Goal: Task Accomplishment & Management: Manage account settings

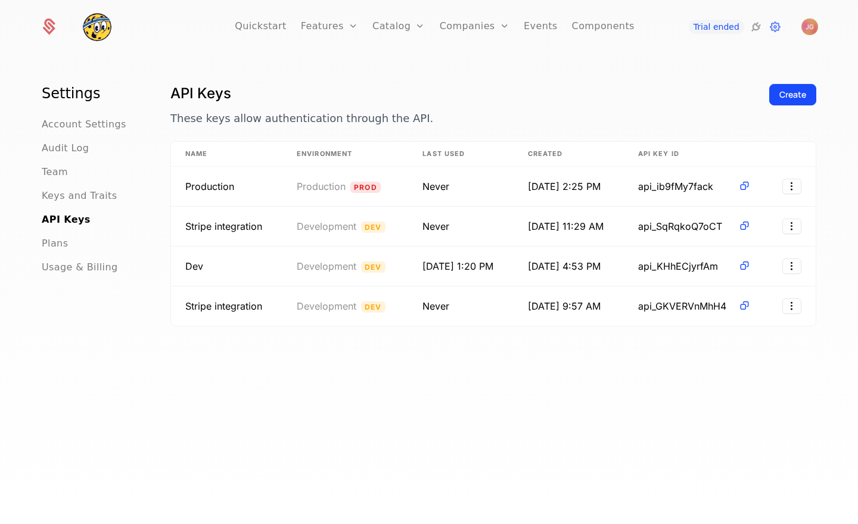
click at [325, 83] on div "Settings Account Settings Audit Log Team Keys and Traits API Keys Plans Usage &…" at bounding box center [429, 293] width 858 height 476
click at [410, 71] on link "Plans" at bounding box center [416, 65] width 61 height 14
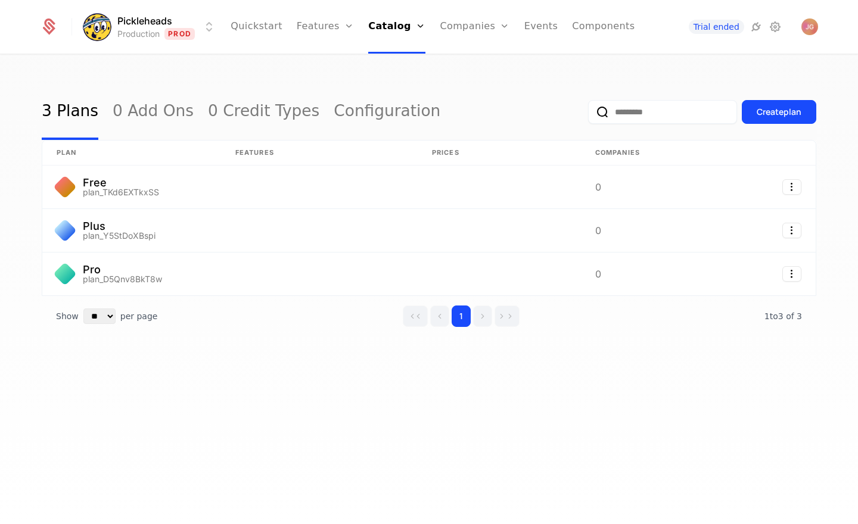
click at [194, 37] on html "Pickleheads Production Prod Quickstart Features Features Flags Catalog Plans Ad…" at bounding box center [429, 262] width 858 height 524
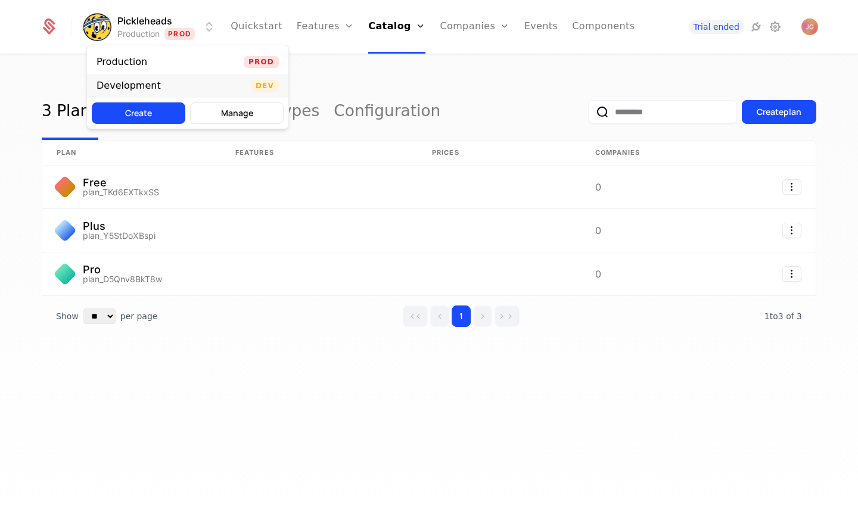
click at [192, 79] on div "Development Dev" at bounding box center [187, 86] width 201 height 24
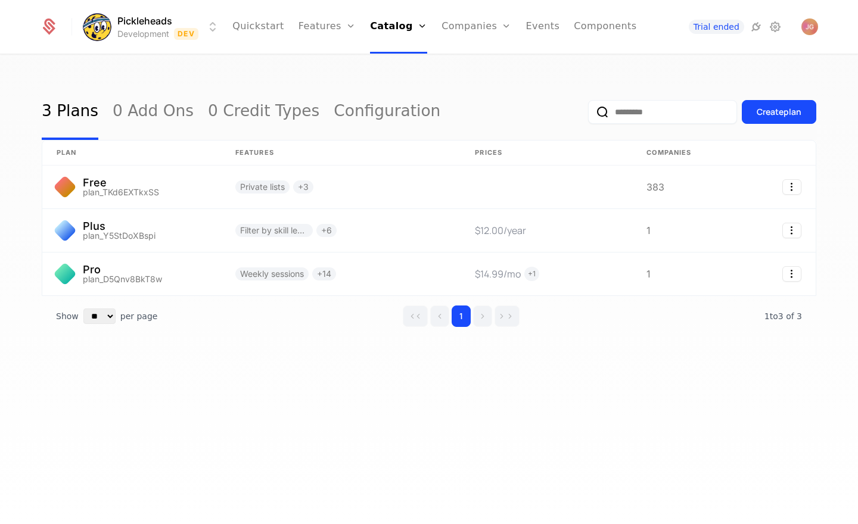
click at [242, 77] on div "3 Plans 0 Add Ons 0 Credit Types Configuration Create plan plan Features Prices…" at bounding box center [429, 293] width 858 height 476
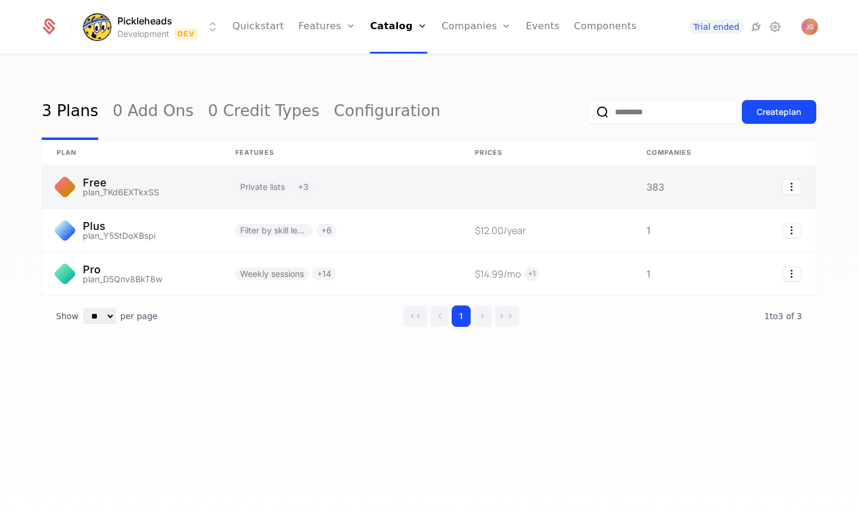
click at [151, 191] on link at bounding box center [131, 187] width 179 height 43
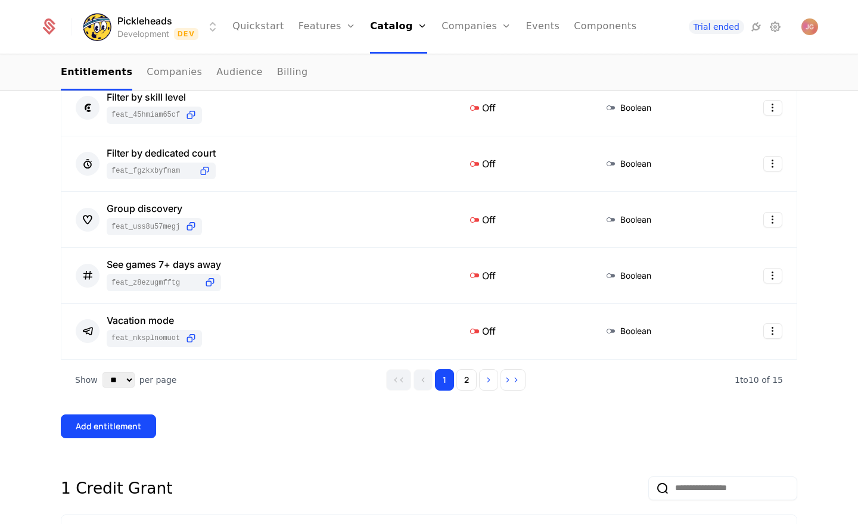
scroll to position [562, 0]
click at [468, 386] on button "2" at bounding box center [466, 379] width 20 height 21
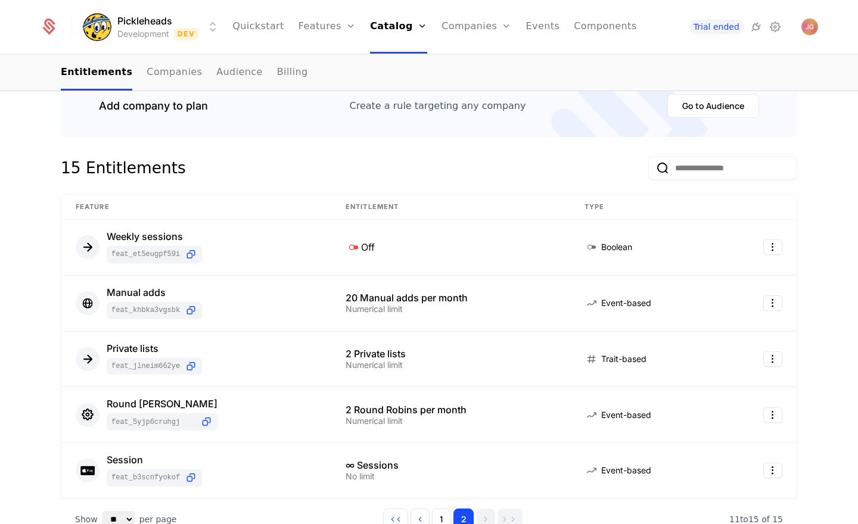
scroll to position [162, 0]
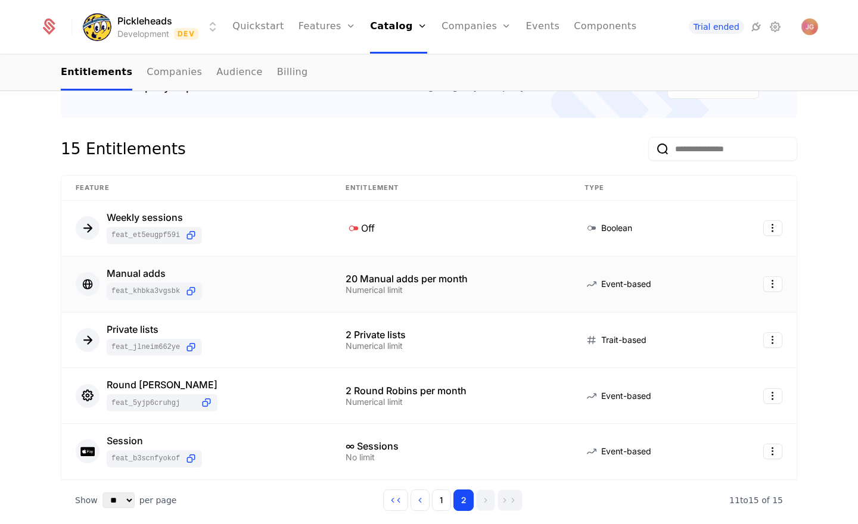
click at [420, 291] on div "Numerical limit" at bounding box center [450, 290] width 210 height 8
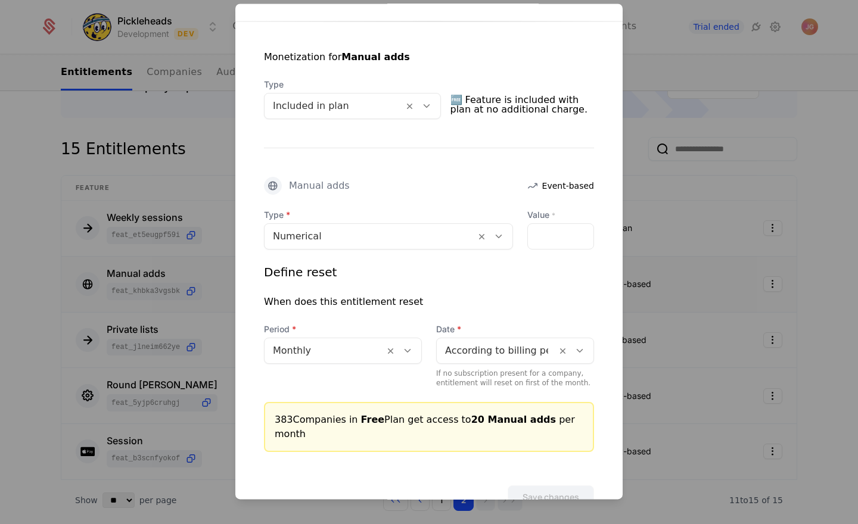
scroll to position [241, 0]
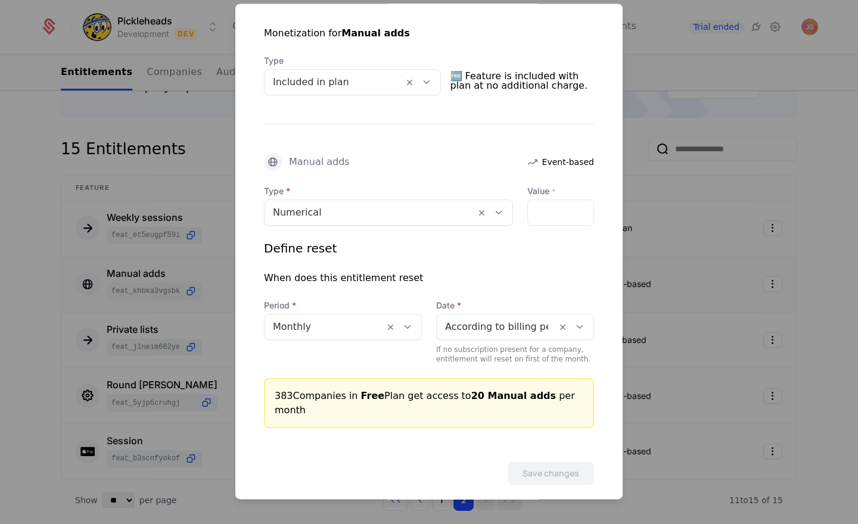
click at [15, 307] on div at bounding box center [429, 262] width 858 height 524
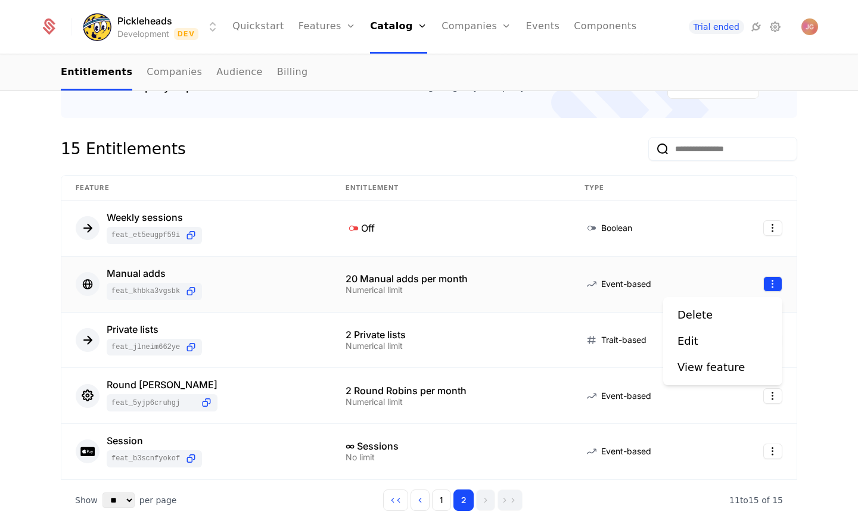
click at [766, 286] on html "Pickleheads Development Dev Quickstart Features Features Flags Catalog Plans Ad…" at bounding box center [429, 262] width 858 height 524
click at [810, 282] on html "Pickleheads Development Dev Quickstart Features Features Flags Catalog Plans Ad…" at bounding box center [429, 262] width 858 height 524
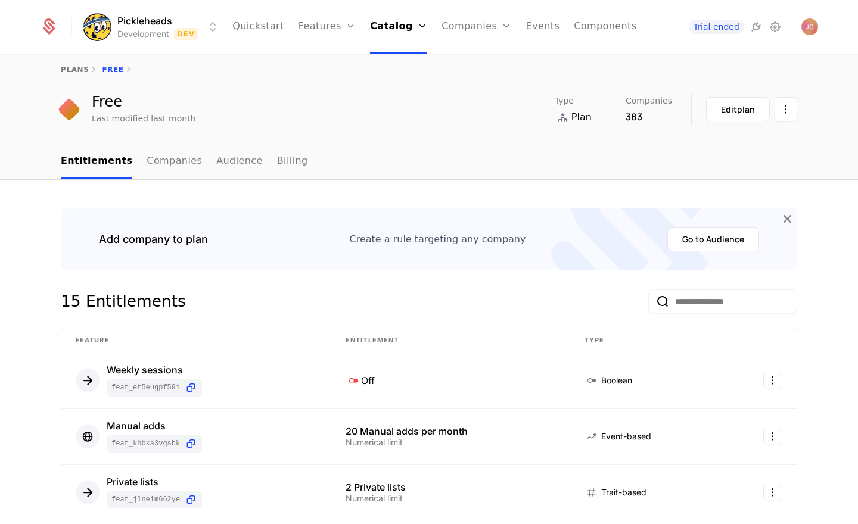
scroll to position [7, 0]
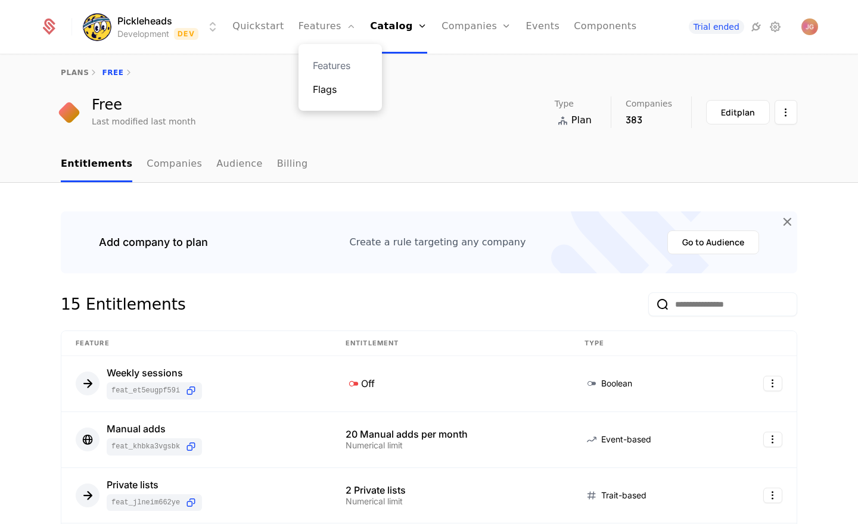
click at [332, 92] on link "Flags" at bounding box center [340, 89] width 55 height 14
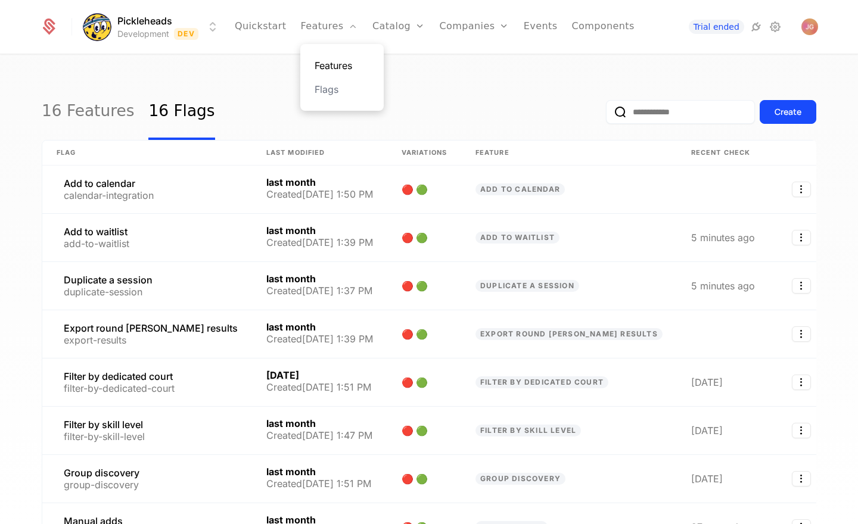
click at [343, 66] on link "Features" at bounding box center [341, 65] width 55 height 14
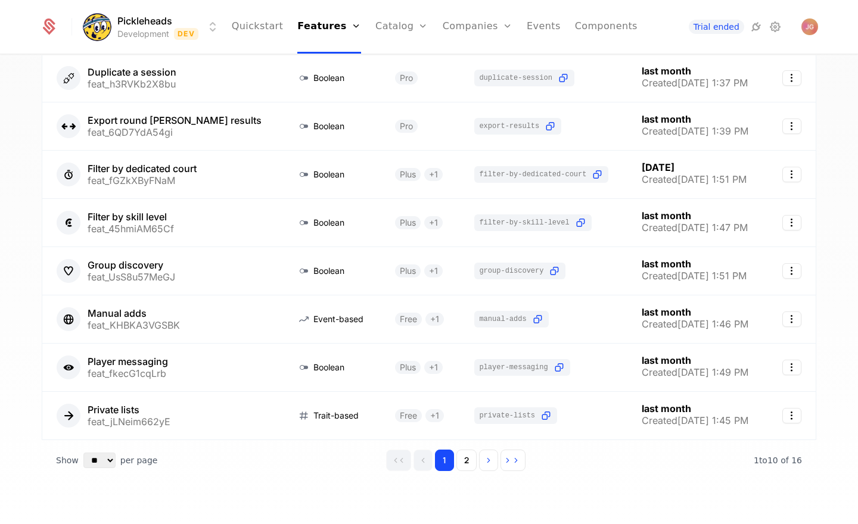
scroll to position [211, 0]
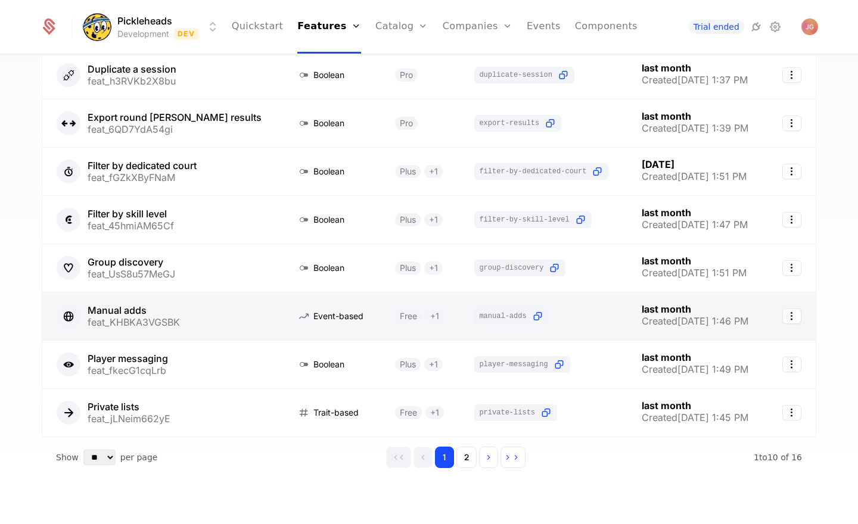
click at [195, 319] on link at bounding box center [162, 316] width 240 height 48
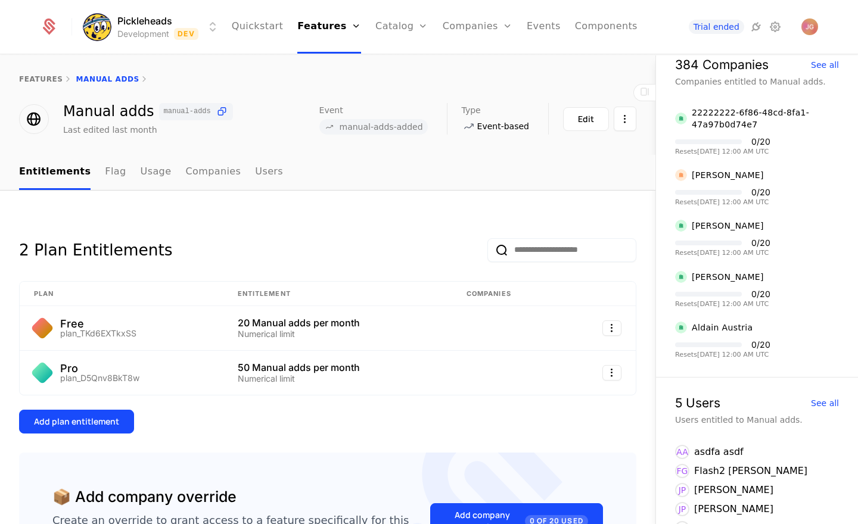
scroll to position [252, 0]
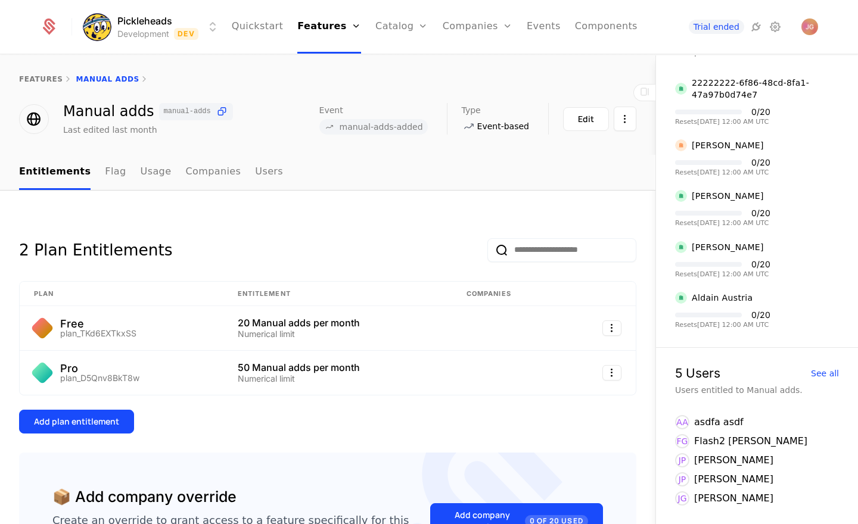
click at [711, 448] on div "Flash2 [PERSON_NAME]" at bounding box center [750, 441] width 113 height 14
click at [721, 441] on div "Flash2 [PERSON_NAME]" at bounding box center [750, 441] width 113 height 14
click at [816, 369] on div "See all" at bounding box center [824, 373] width 28 height 8
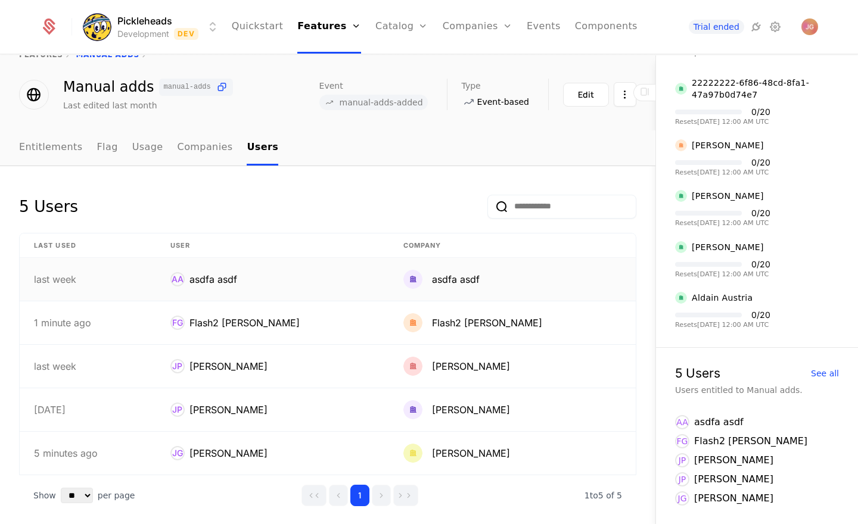
scroll to position [28, 0]
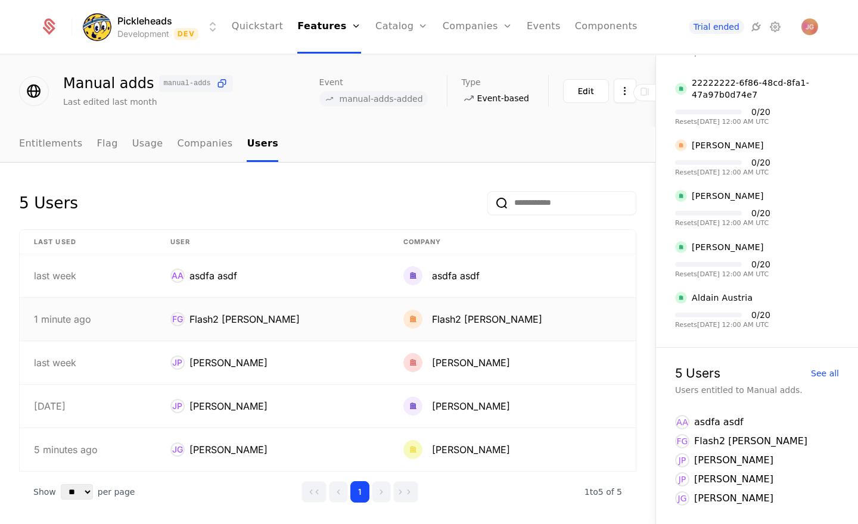
click at [130, 322] on div "1 minute ago" at bounding box center [88, 319] width 108 height 10
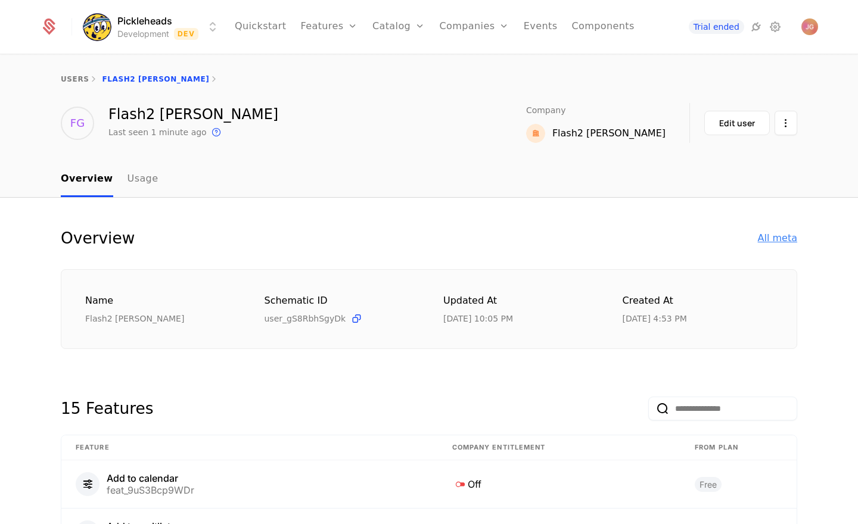
click at [777, 236] on div "All meta" at bounding box center [776, 238] width 39 height 14
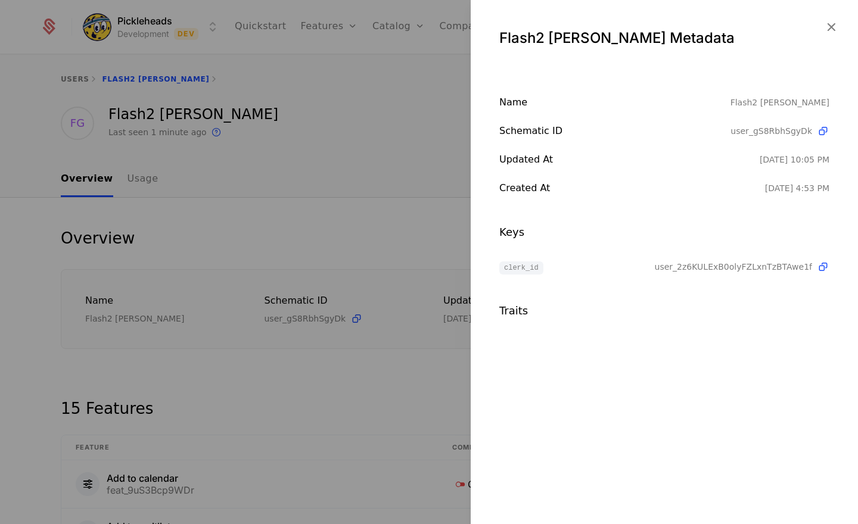
click at [361, 224] on div at bounding box center [429, 262] width 858 height 524
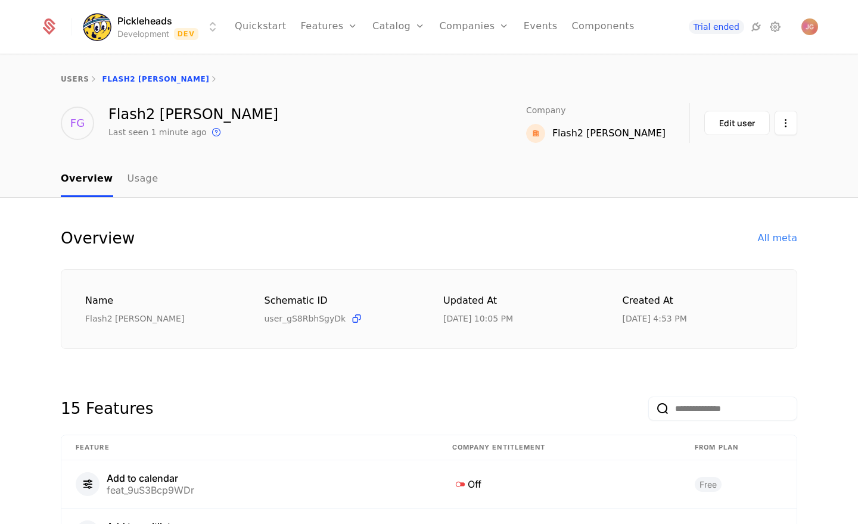
click at [108, 179] on ul "Overview Usage" at bounding box center [109, 179] width 97 height 35
click at [148, 181] on link "Usage" at bounding box center [142, 179] width 31 height 35
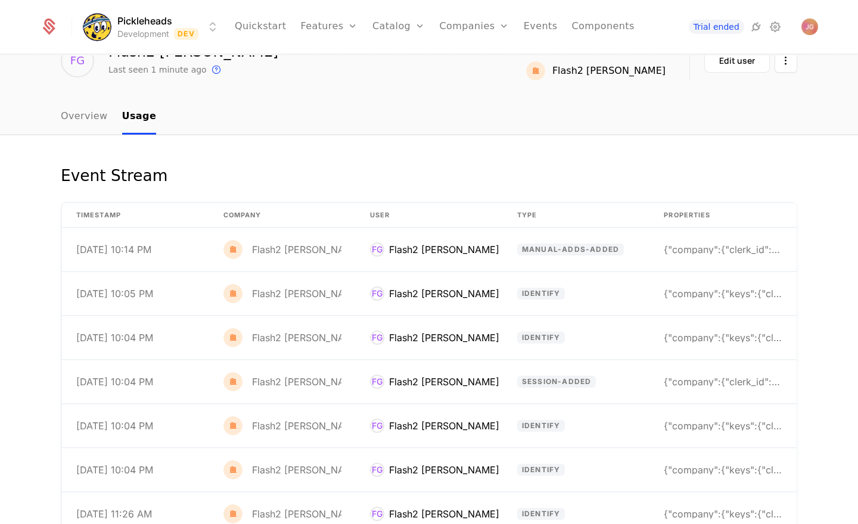
scroll to position [63, 0]
click at [339, 261] on td "Flash2 [PERSON_NAME]" at bounding box center [282, 248] width 147 height 43
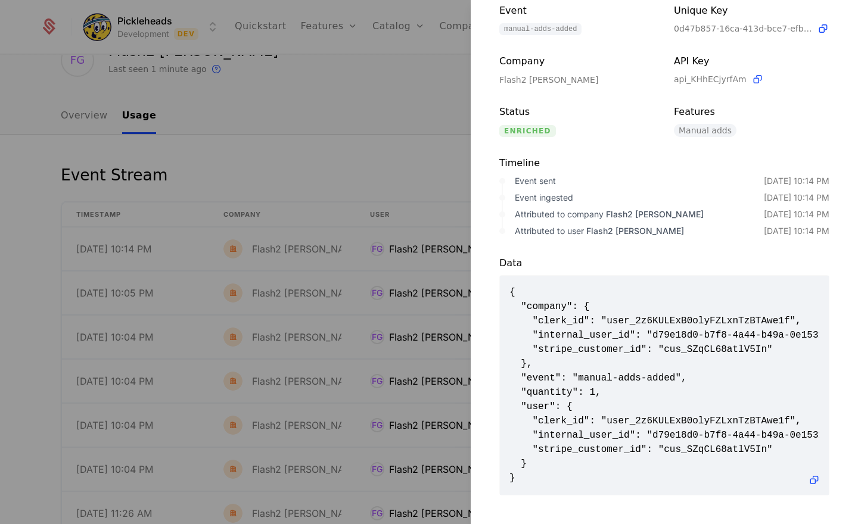
scroll to position [0, 0]
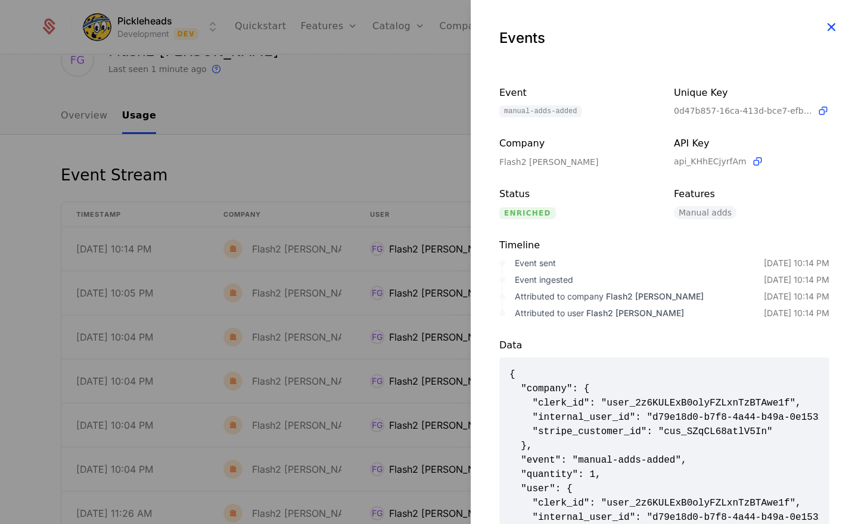
click at [830, 23] on icon "button" at bounding box center [830, 26] width 15 height 15
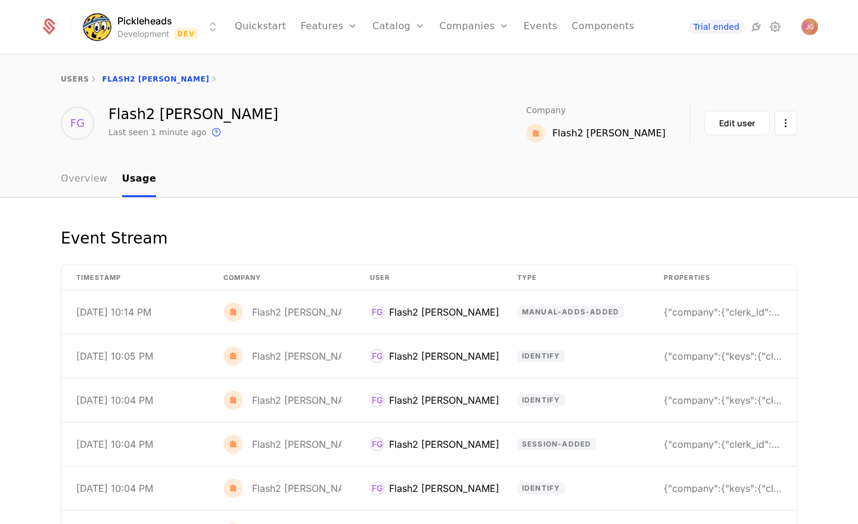
click at [87, 189] on link "Overview" at bounding box center [84, 179] width 47 height 35
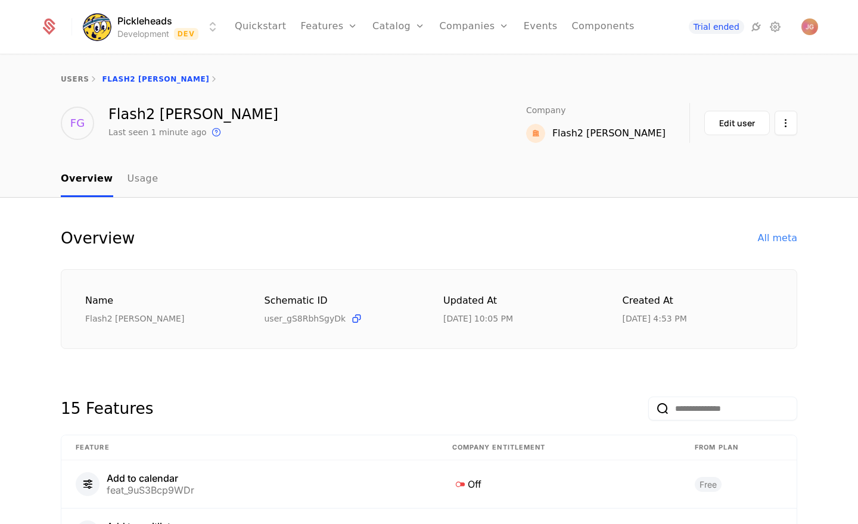
click at [480, 191] on nav "Overview Usage" at bounding box center [429, 179] width 736 height 35
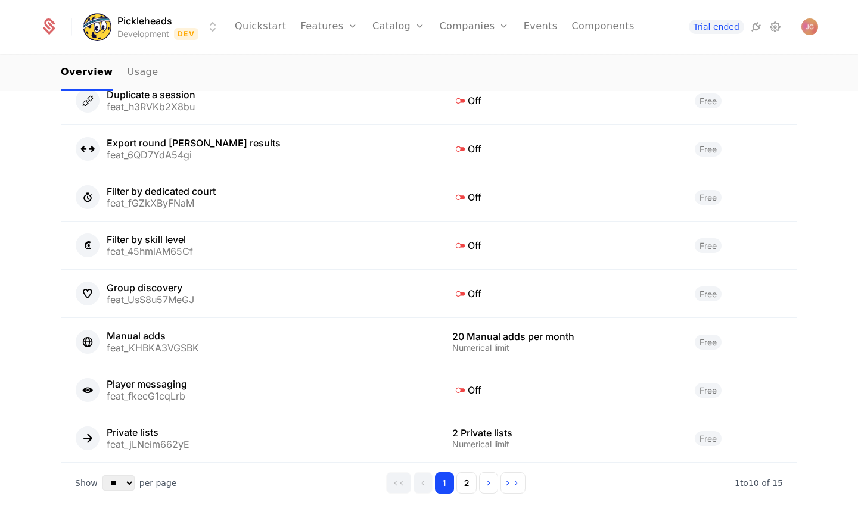
scroll to position [516, 0]
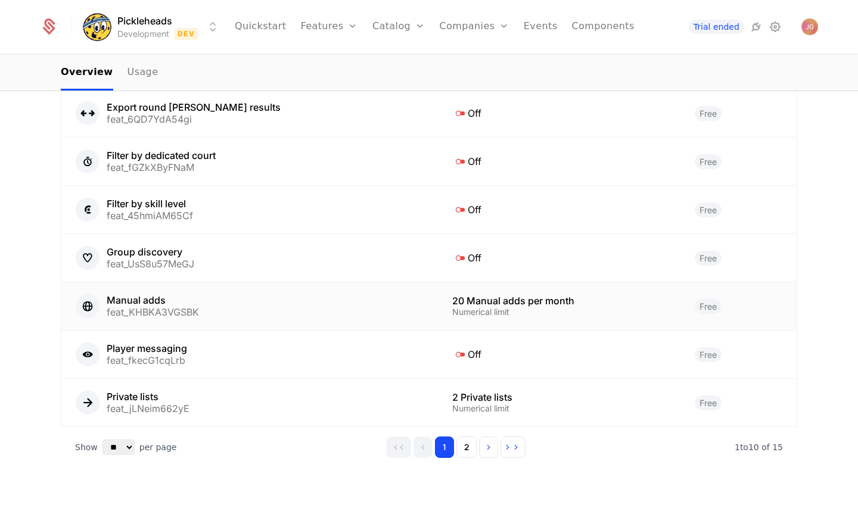
click at [277, 317] on div "Manual adds feat_KHBKA3VGSBK" at bounding box center [250, 306] width 348 height 24
click at [473, 444] on button "2" at bounding box center [466, 447] width 20 height 21
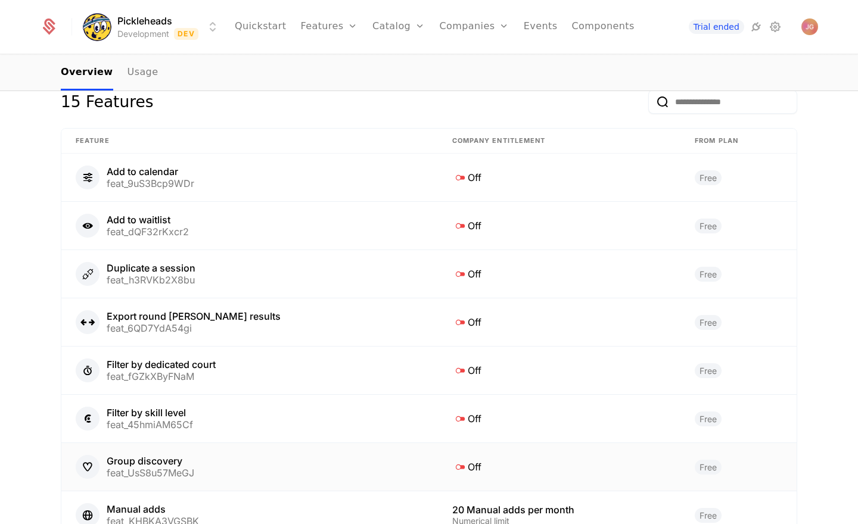
scroll to position [275, 0]
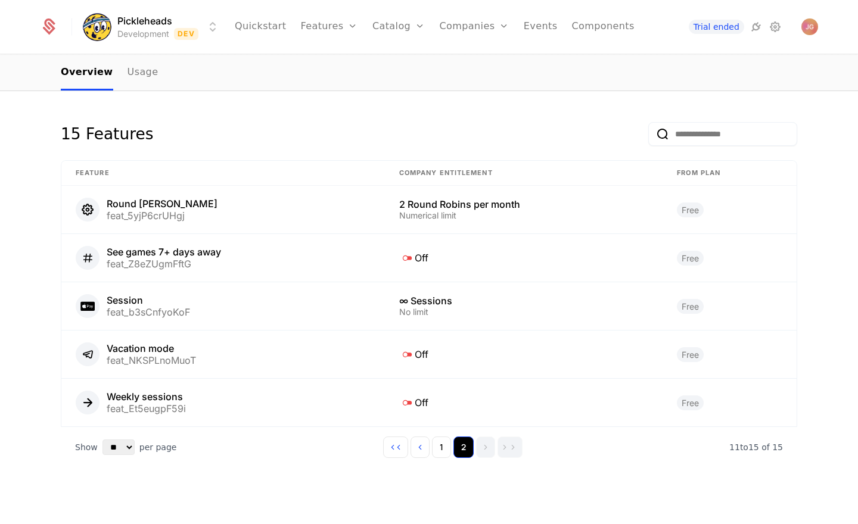
click at [466, 447] on button "2" at bounding box center [463, 447] width 20 height 21
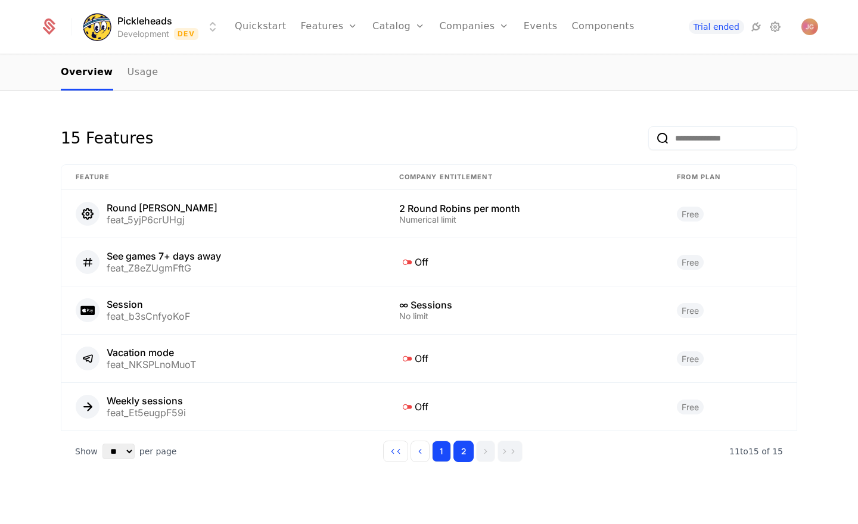
click at [446, 445] on button "1" at bounding box center [441, 451] width 19 height 21
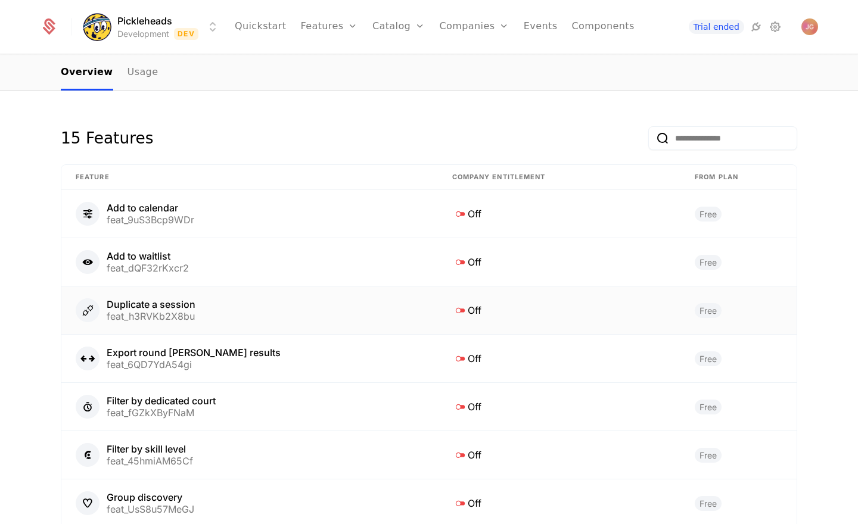
scroll to position [516, 0]
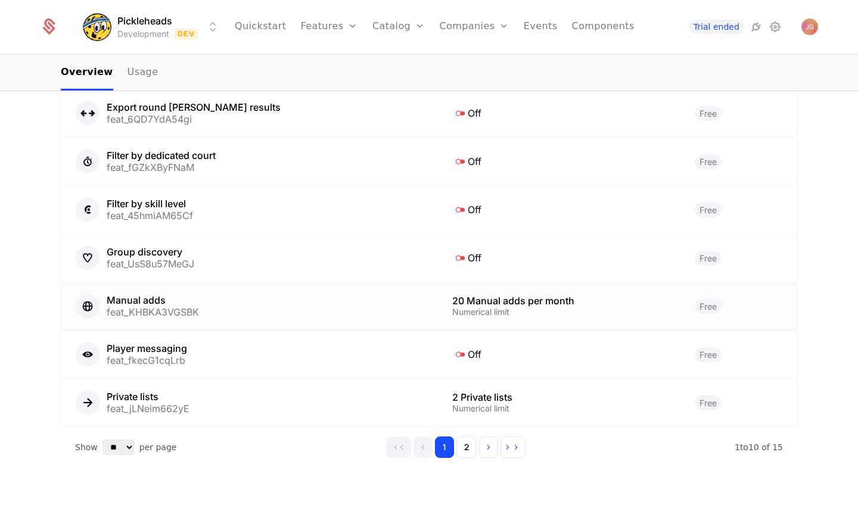
click at [266, 303] on div "Manual adds feat_KHBKA3VGSBK" at bounding box center [250, 306] width 348 height 24
click at [572, 308] on div "Numerical limit" at bounding box center [559, 312] width 214 height 8
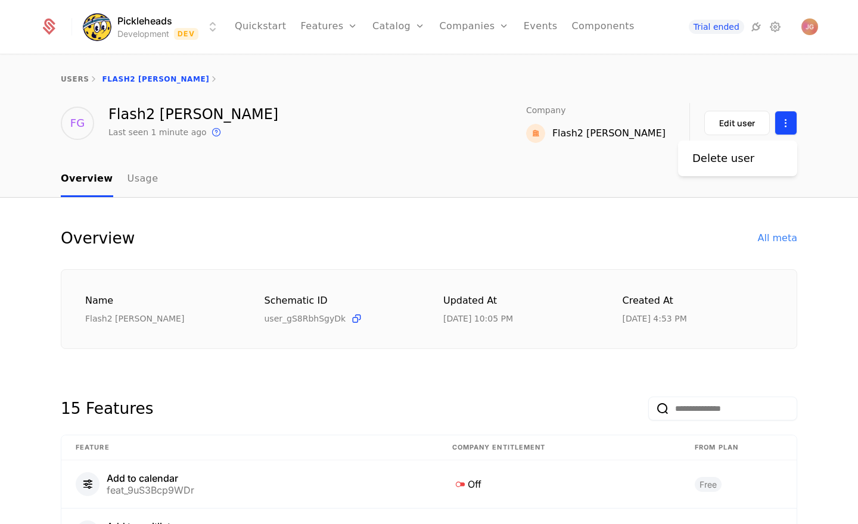
click at [782, 121] on html "Pickleheads Development Dev Quickstart Features Features Flags Catalog Plans Ad…" at bounding box center [429, 262] width 858 height 524
click at [343, 154] on html "Pickleheads Development Dev Quickstart Features Features Flags Catalog Plans Ad…" at bounding box center [429, 262] width 858 height 524
click at [142, 185] on link "Usage" at bounding box center [142, 179] width 31 height 35
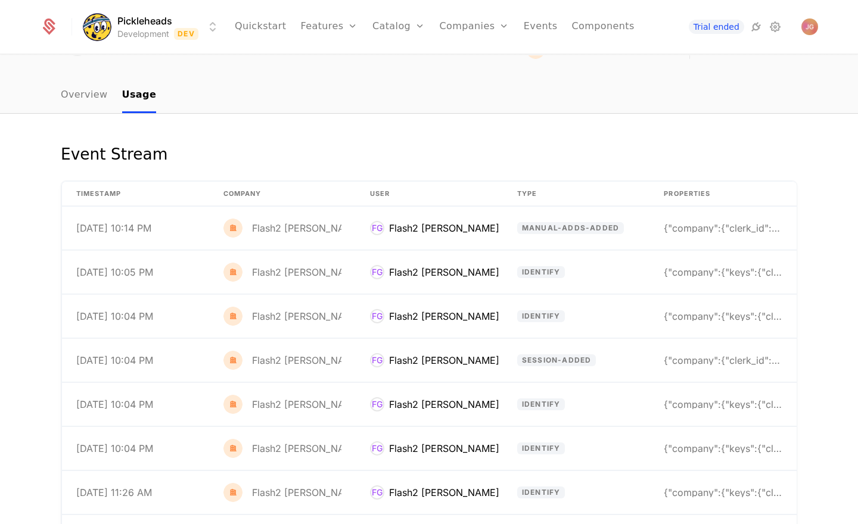
scroll to position [85, 0]
click at [289, 232] on div "Flash2 [PERSON_NAME]" at bounding box center [307, 227] width 110 height 10
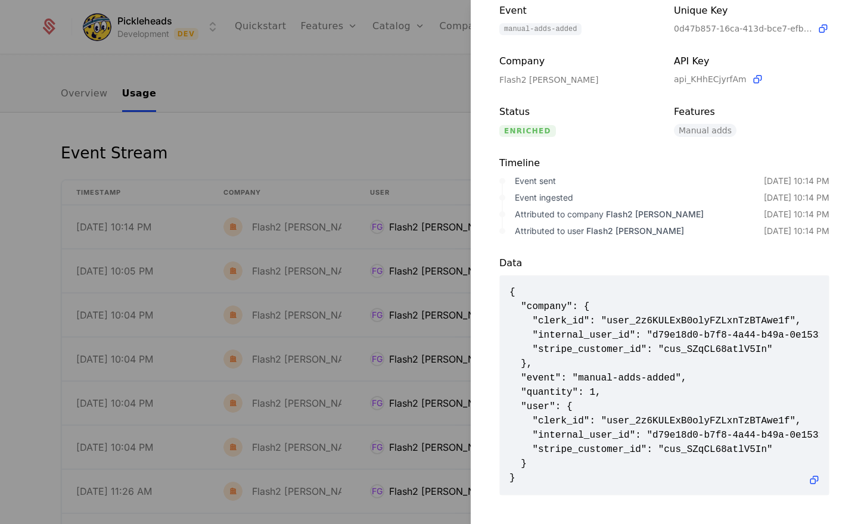
scroll to position [0, 0]
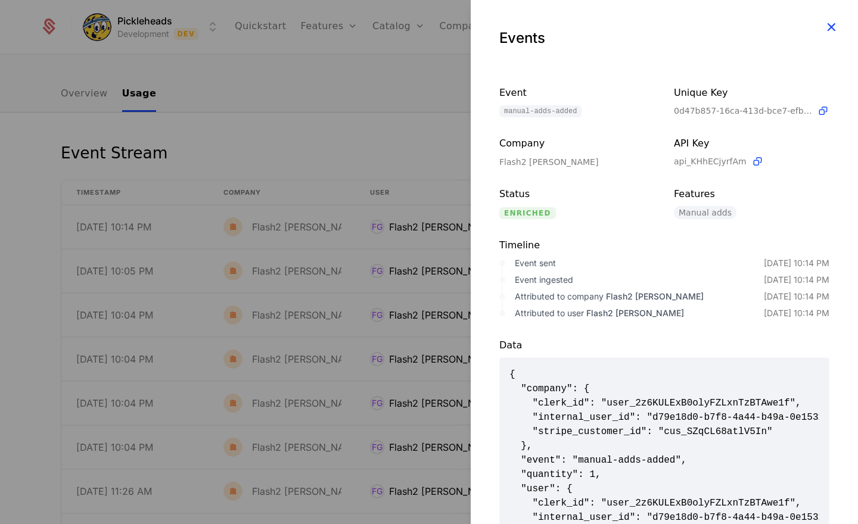
click at [831, 30] on icon "button" at bounding box center [830, 26] width 15 height 15
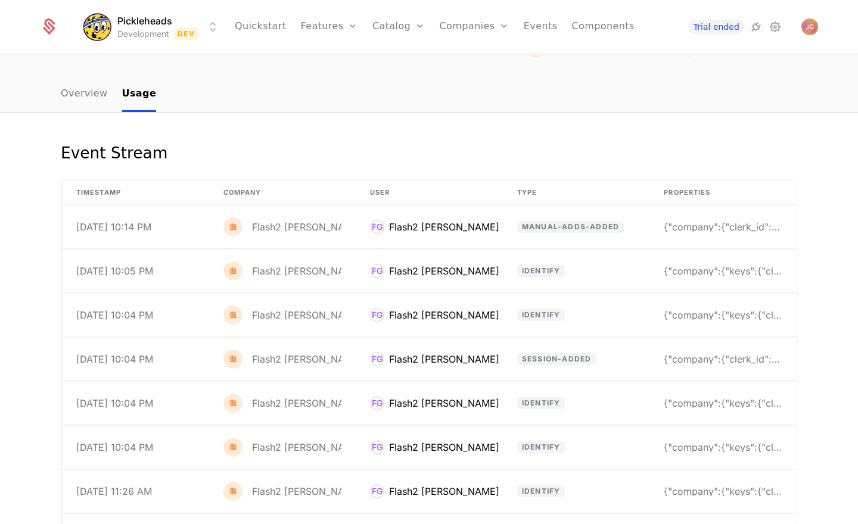
click at [374, 141] on div "Event Stream timestamp Company User Type Properties [DATE] 10:14 PM Flash2 [PER…" at bounding box center [429, 340] width 858 height 454
click at [106, 103] on ul "Overview Usage" at bounding box center [108, 94] width 95 height 35
drag, startPoint x: 95, startPoint y: 102, endPoint x: 169, endPoint y: 127, distance: 78.5
click at [94, 102] on link "Overview" at bounding box center [84, 94] width 47 height 35
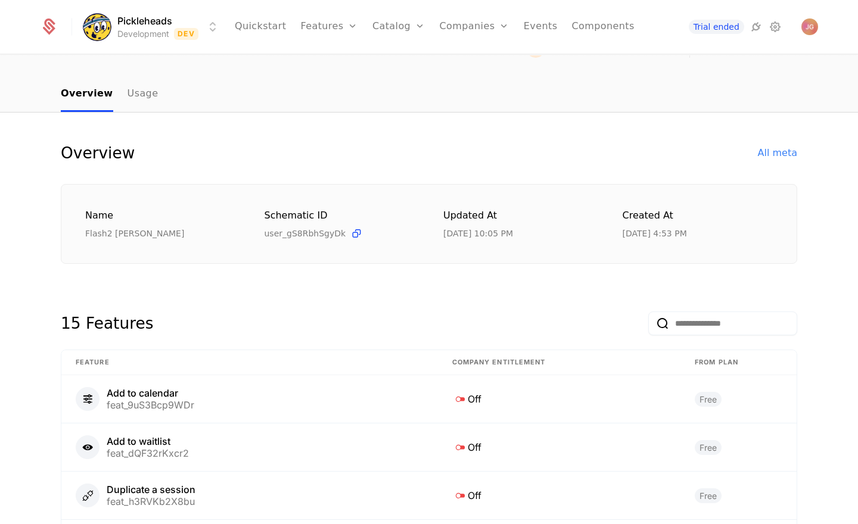
click at [330, 163] on div "Overview All meta" at bounding box center [429, 153] width 736 height 24
click at [769, 154] on div "All meta" at bounding box center [776, 153] width 39 height 14
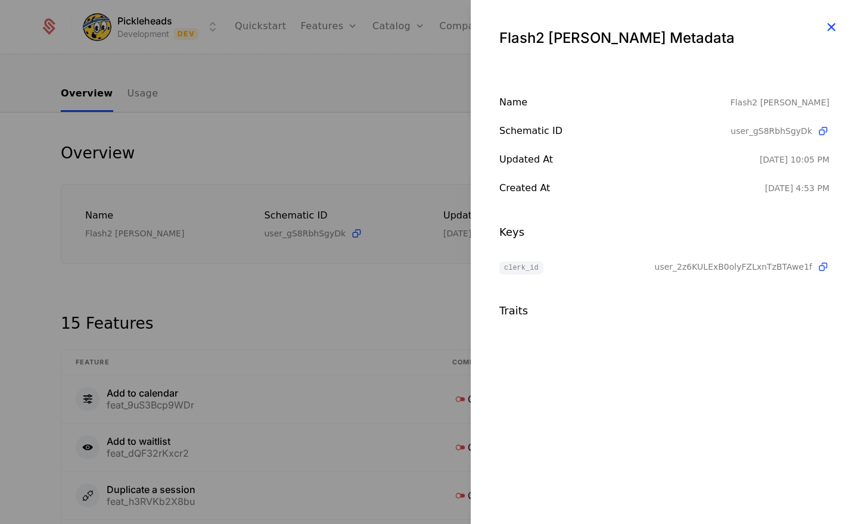
click at [834, 33] on icon "button" at bounding box center [830, 26] width 15 height 15
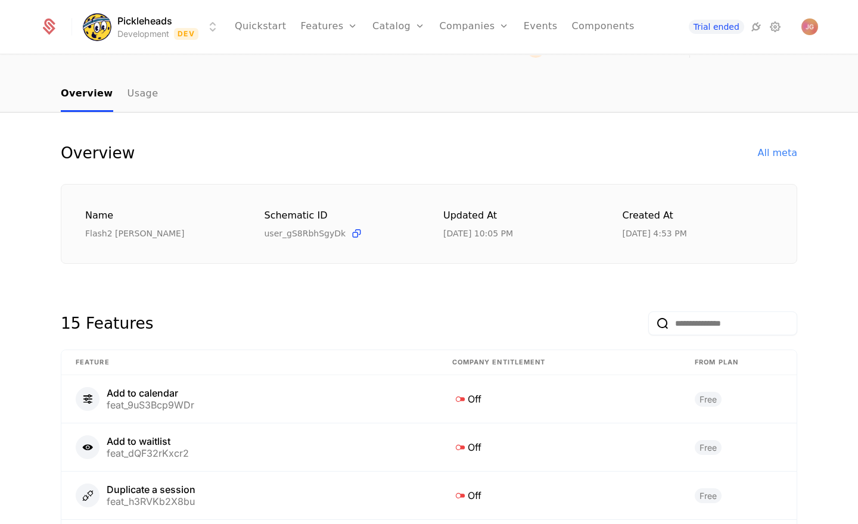
click at [482, 173] on div "Overview All meta Name Flash2 [PERSON_NAME] Schematic ID user_gS8RbhSgyDk Updat…" at bounding box center [429, 202] width 736 height 123
click at [340, 89] on link "Flags" at bounding box center [341, 89] width 55 height 14
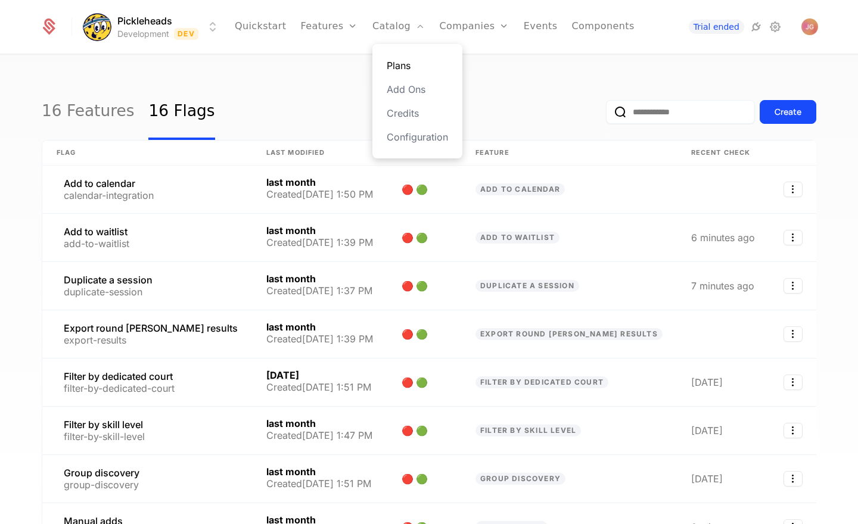
click at [416, 65] on link "Plans" at bounding box center [416, 65] width 61 height 14
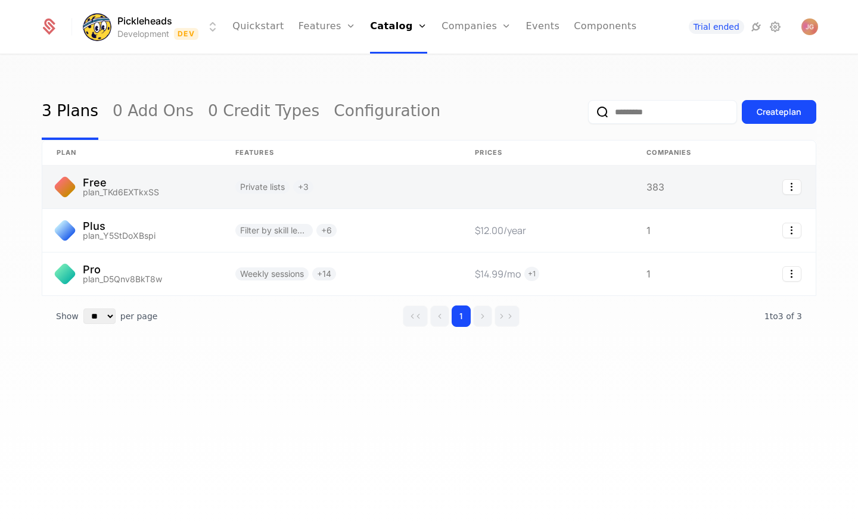
click at [154, 189] on link at bounding box center [131, 187] width 179 height 43
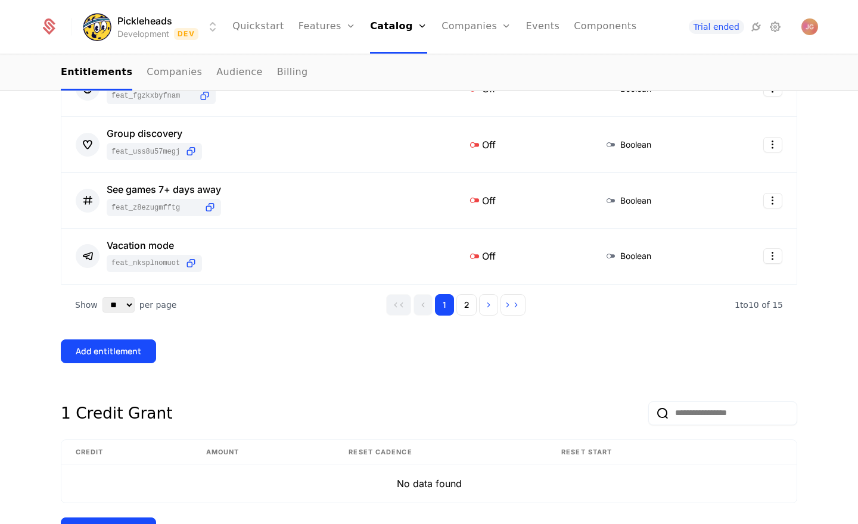
scroll to position [662, 0]
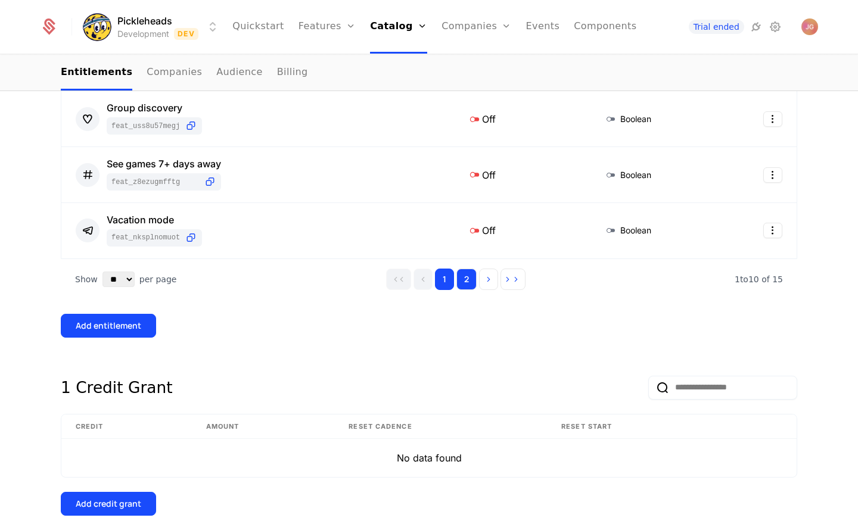
click at [473, 288] on button "2" at bounding box center [466, 279] width 20 height 21
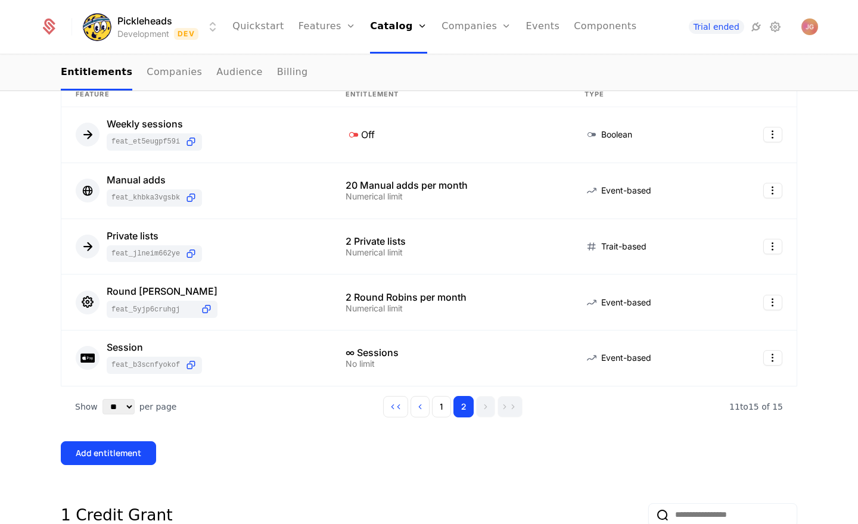
scroll to position [247, 0]
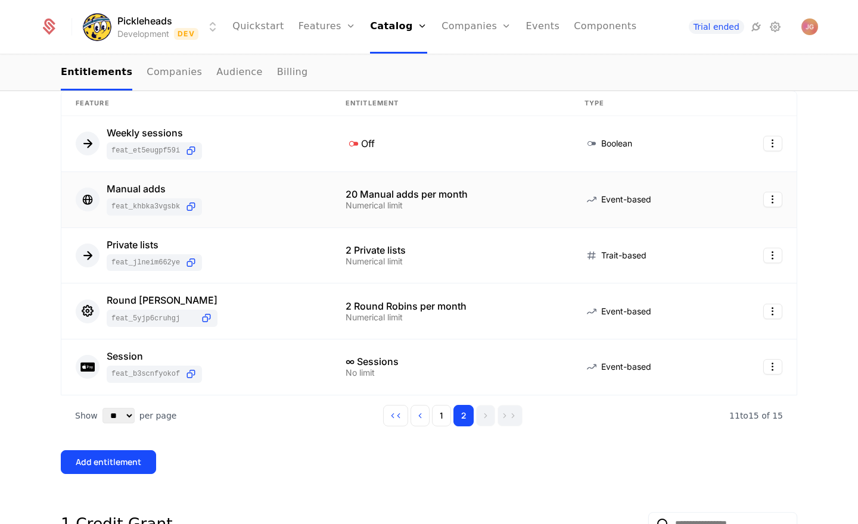
click at [447, 204] on div "Numerical limit" at bounding box center [450, 205] width 210 height 8
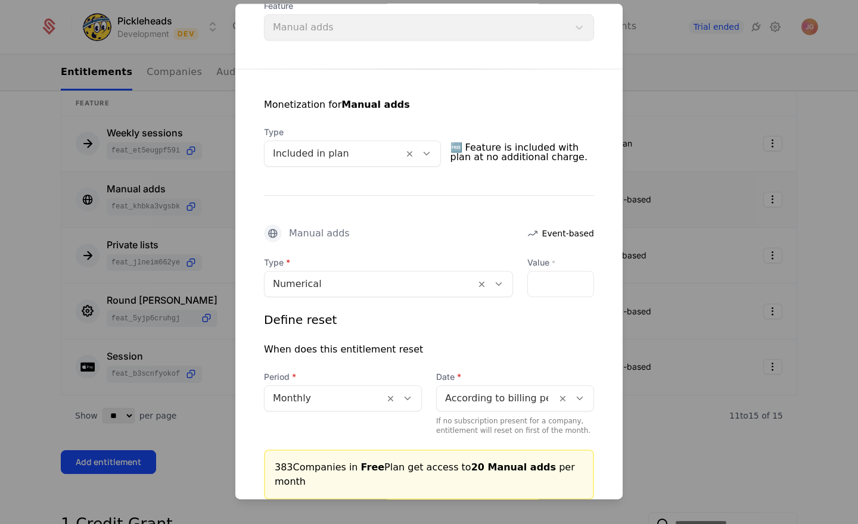
scroll to position [180, 0]
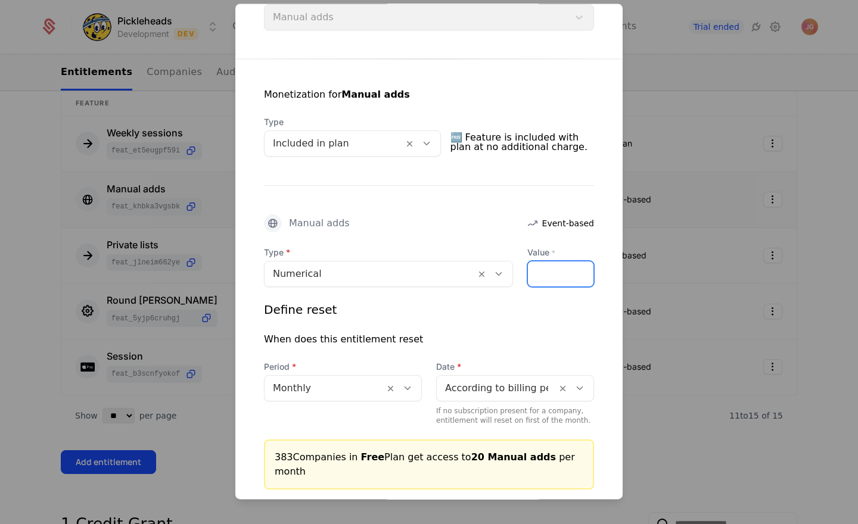
drag, startPoint x: 553, startPoint y: 273, endPoint x: 538, endPoint y: 273, distance: 14.9
click at [538, 273] on input "**" at bounding box center [561, 273] width 66 height 25
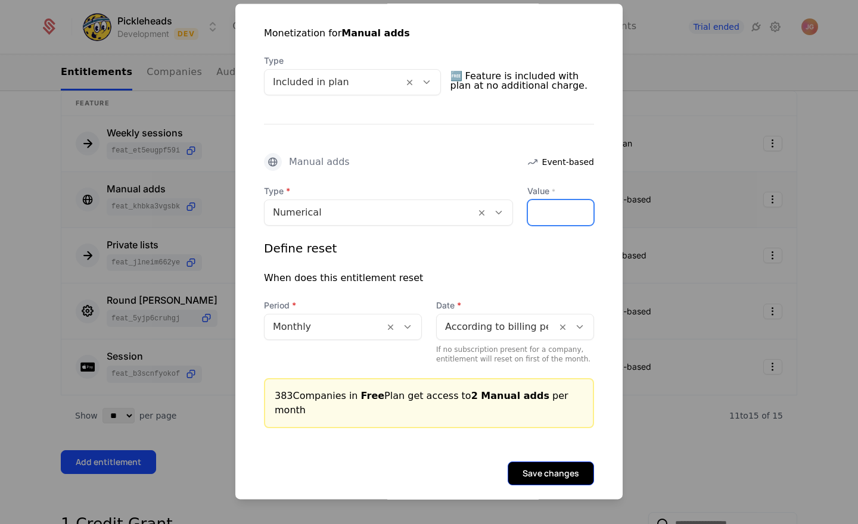
type input "*"
click at [537, 462] on button "Save changes" at bounding box center [550, 474] width 86 height 24
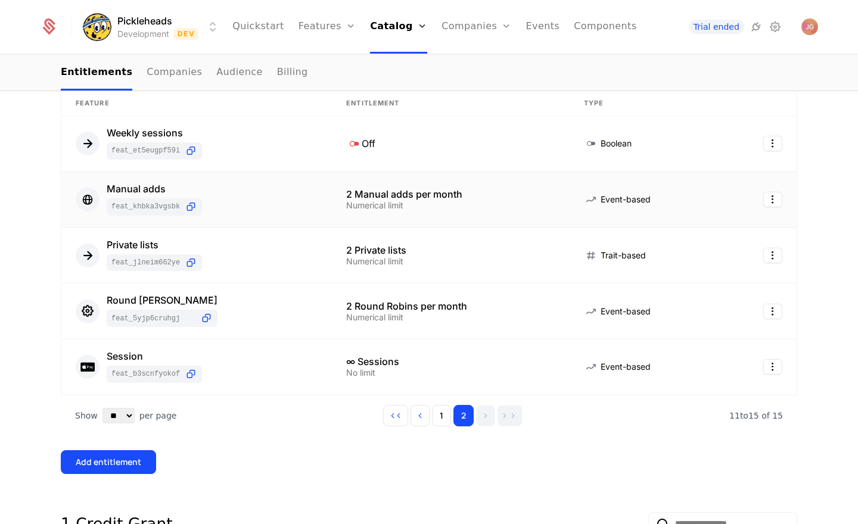
click at [30, 347] on div "Add company to plan Create a rule targeting any company Go to Audience 15 Entit…" at bounding box center [429, 331] width 858 height 776
